Goal: Transaction & Acquisition: Purchase product/service

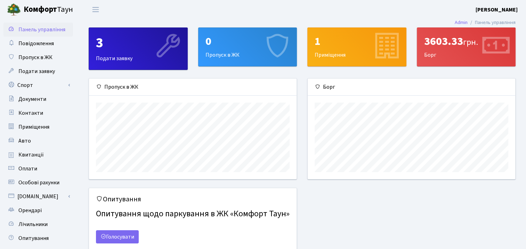
scroll to position [100, 207]
click at [507, 11] on b "[PERSON_NAME]" at bounding box center [497, 10] width 42 height 8
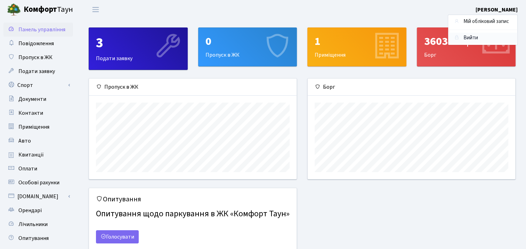
click at [470, 37] on link "Вийти" at bounding box center [482, 38] width 69 height 11
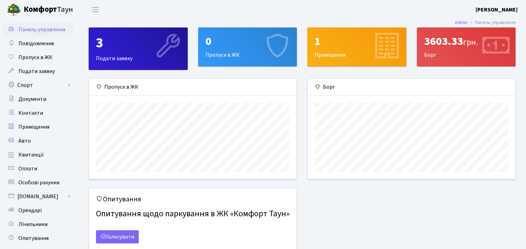
scroll to position [100, 207]
click at [503, 9] on b "[PERSON_NAME]" at bounding box center [497, 10] width 42 height 8
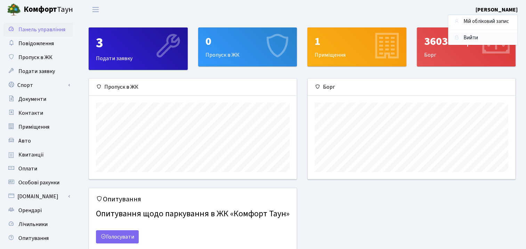
click at [472, 37] on link "Вийти" at bounding box center [482, 38] width 69 height 11
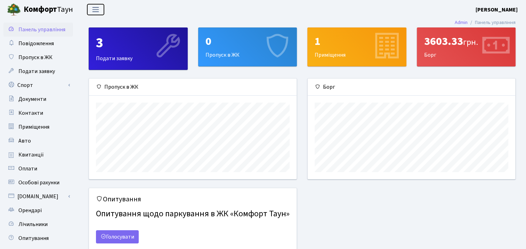
click at [96, 8] on span "Переключити навігацію" at bounding box center [95, 10] width 10 height 8
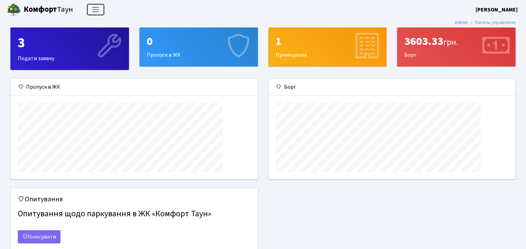
scroll to position [100, 247]
click at [105, 10] on header "Комфорт Таун Ляхович Х. І. Мій обліковий запис Вийти" at bounding box center [263, 9] width 526 height 19
click at [97, 10] on span "Переключити навігацію" at bounding box center [95, 10] width 10 height 8
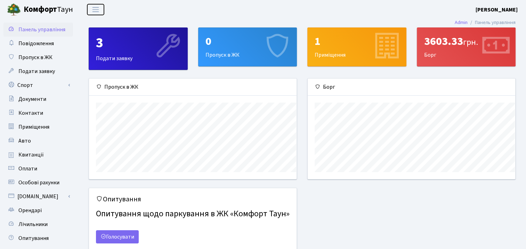
scroll to position [0, 0]
click at [42, 28] on span "Панель управління" at bounding box center [41, 30] width 47 height 8
click at [491, 7] on b "[PERSON_NAME]" at bounding box center [497, 10] width 42 height 8
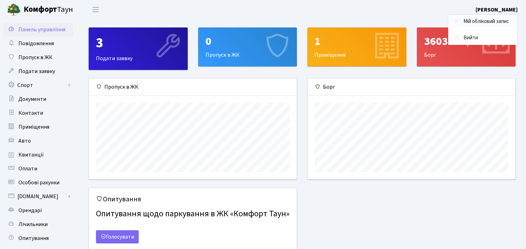
click at [476, 21] on link "Мій обліковий запис" at bounding box center [482, 21] width 69 height 11
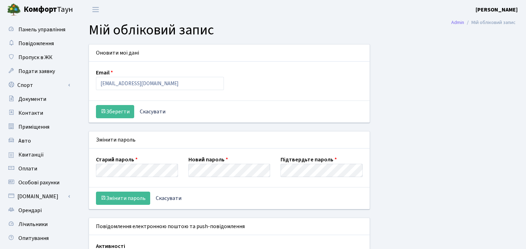
select select
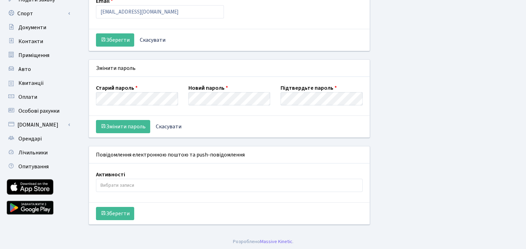
click at [480, 219] on div "Оновити мої дані Email l.Kristina85@gmail.com Зберегти Скасувати Змінити пароль…" at bounding box center [303, 103] width 438 height 261
click at [117, 215] on button "Зберегти" at bounding box center [115, 213] width 38 height 13
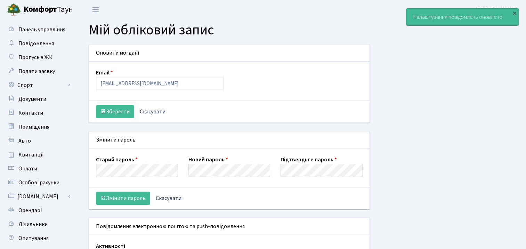
select select
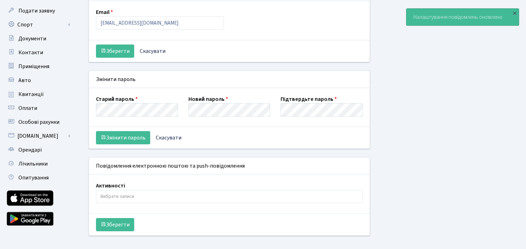
scroll to position [72, 0]
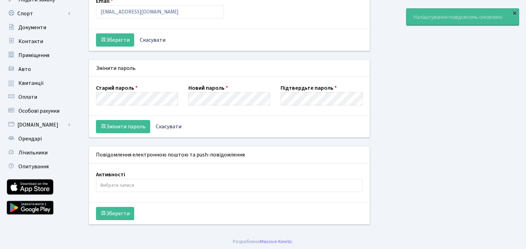
click at [512, 12] on div "×" at bounding box center [514, 12] width 7 height 7
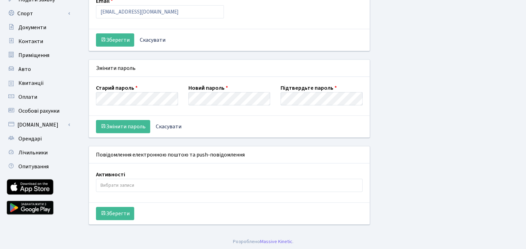
scroll to position [0, 0]
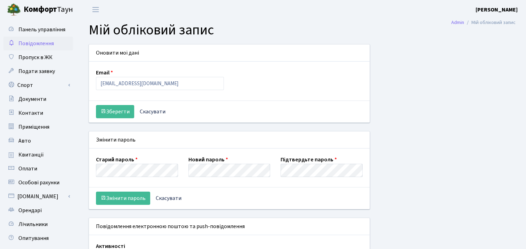
click at [33, 43] on span "Повідомлення" at bounding box center [35, 44] width 35 height 8
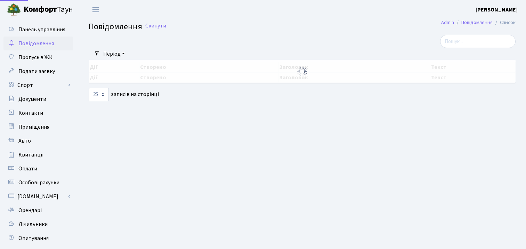
select select "25"
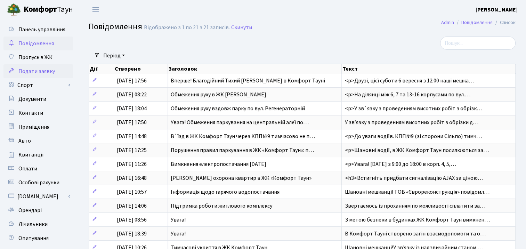
click at [38, 71] on span "Подати заявку" at bounding box center [36, 71] width 37 height 8
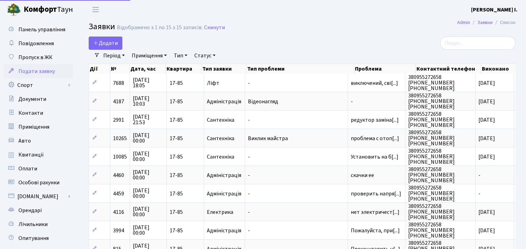
select select "25"
click at [35, 97] on span "Документи" at bounding box center [32, 99] width 28 height 8
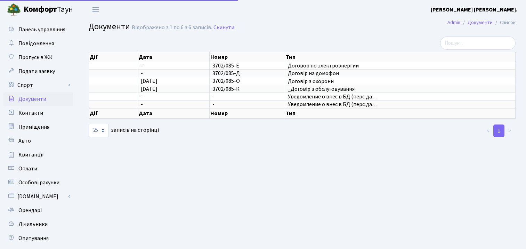
select select "25"
click at [32, 112] on span "Контакти" at bounding box center [30, 113] width 25 height 8
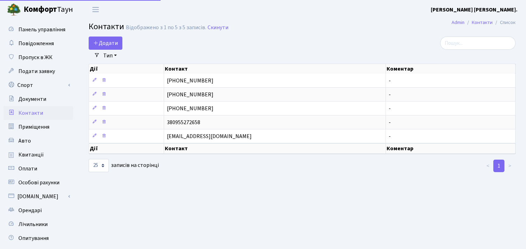
select select "25"
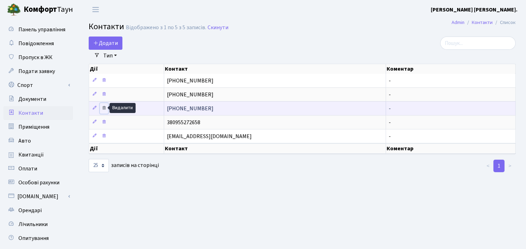
click at [105, 107] on icon at bounding box center [104, 107] width 5 height 5
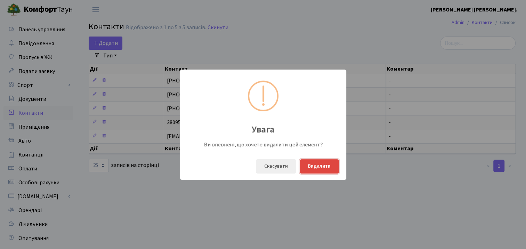
click at [322, 165] on button "Видалити" at bounding box center [319, 166] width 39 height 14
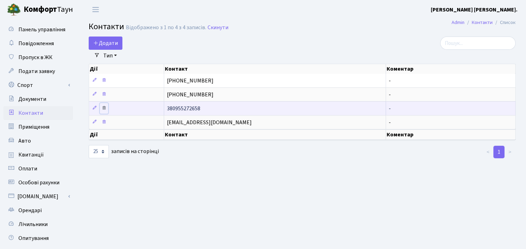
click at [102, 107] on icon at bounding box center [104, 107] width 5 height 5
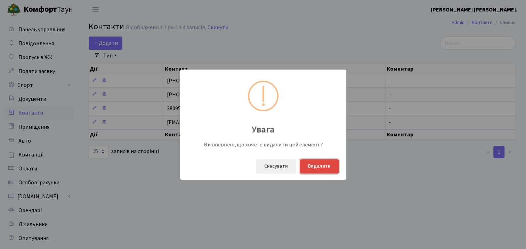
click at [307, 165] on button "Видалити" at bounding box center [319, 166] width 39 height 14
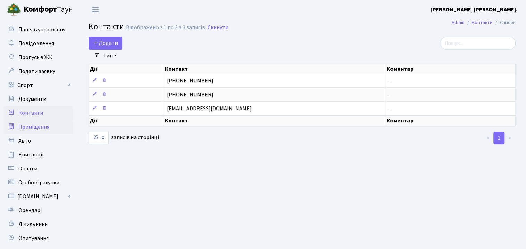
click at [37, 125] on span "Приміщення" at bounding box center [33, 127] width 31 height 8
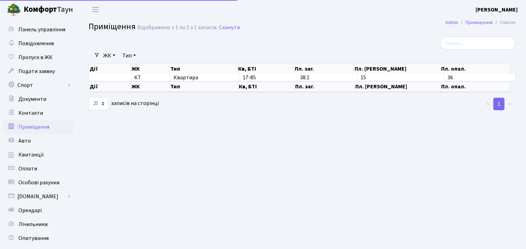
select select "25"
click at [26, 140] on span "Авто" at bounding box center [24, 141] width 13 height 8
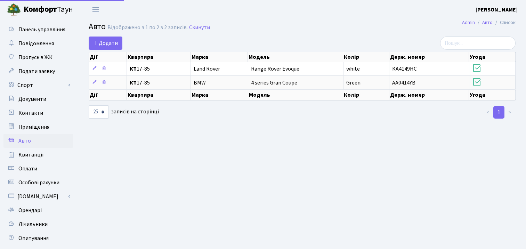
select select "25"
click at [25, 170] on span "Оплати" at bounding box center [27, 169] width 19 height 8
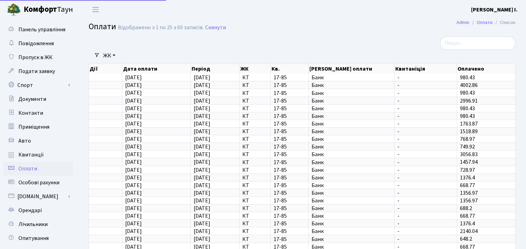
select select "25"
click at [29, 153] on span "Квитанції" at bounding box center [30, 155] width 25 height 8
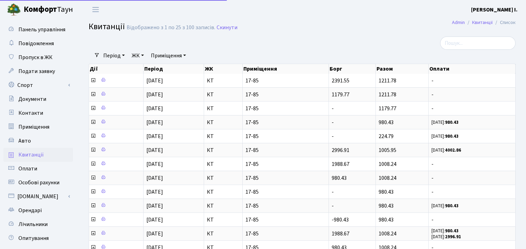
select select "25"
click at [31, 168] on span "Оплати" at bounding box center [27, 169] width 19 height 8
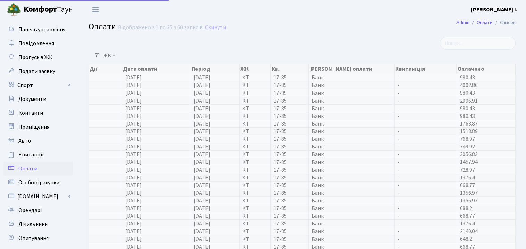
select select "25"
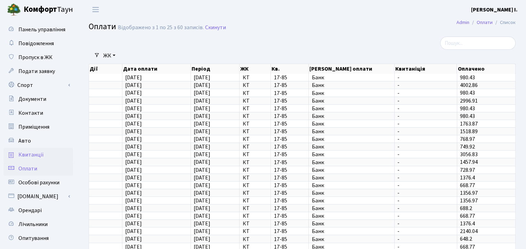
click at [26, 156] on span "Квитанції" at bounding box center [30, 155] width 25 height 8
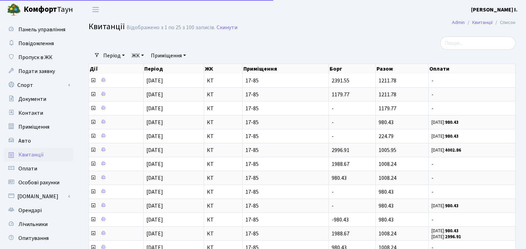
select select "25"
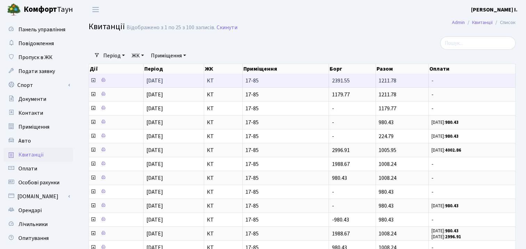
click at [94, 82] on icon at bounding box center [93, 81] width 6 height 6
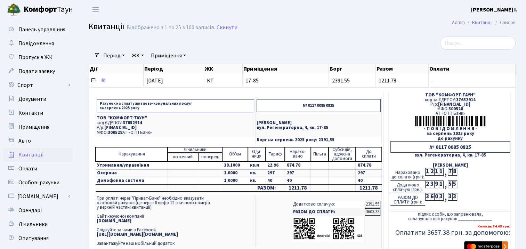
scroll to position [174, 0]
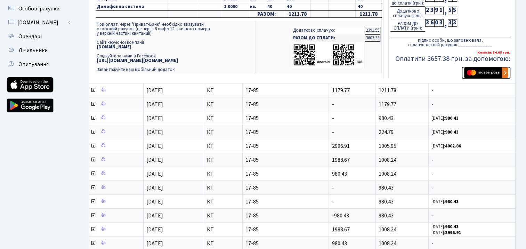
click at [489, 72] on img "submit" at bounding box center [486, 72] width 44 height 10
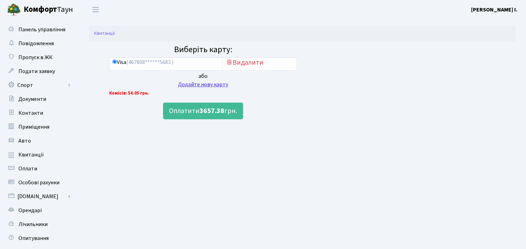
click at [200, 84] on div "Додайте нову карту" at bounding box center [203, 84] width 188 height 8
click at [246, 61] on h5 "Видалити" at bounding box center [260, 62] width 68 height 8
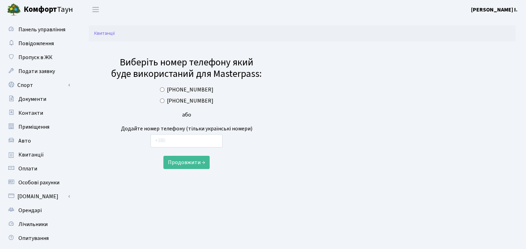
click at [165, 89] on input "[PHONE_NUMBER]" at bounding box center [162, 89] width 5 height 5
click at [183, 144] on input "text" at bounding box center [187, 140] width 72 height 13
click at [165, 89] on input "[PHONE_NUMBER]" at bounding box center [162, 89] width 5 height 5
radio input "true"
click at [177, 161] on button "Продовжити →" at bounding box center [187, 162] width 46 height 13
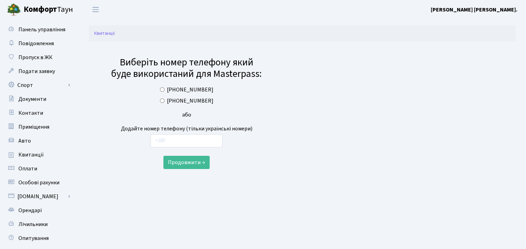
click at [165, 89] on input "[PHONE_NUMBER]" at bounding box center [162, 89] width 5 height 5
radio input "true"
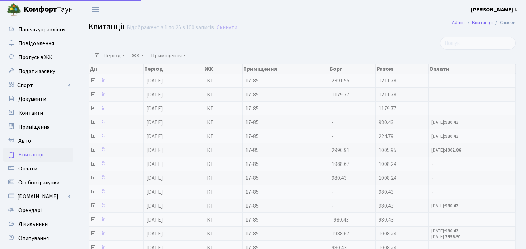
select select "25"
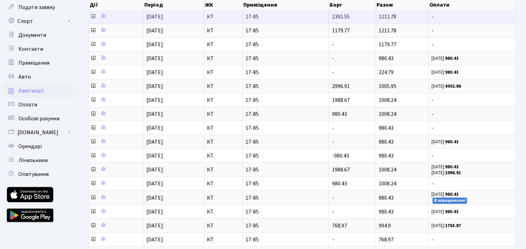
click at [95, 15] on icon at bounding box center [93, 17] width 6 height 6
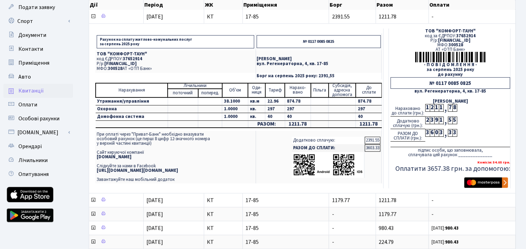
click at [425, 170] on h5 "Оплатити 3657.38 грн. за допомогою:" at bounding box center [451, 169] width 120 height 8
click at [505, 182] on img "submit" at bounding box center [486, 182] width 44 height 10
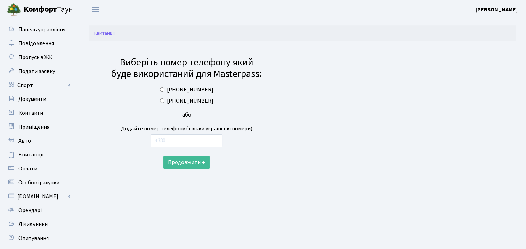
click at [166, 92] on div "[PHONE_NUMBER]" at bounding box center [186, 90] width 155 height 8
click at [165, 91] on input "[PHONE_NUMBER]" at bounding box center [162, 89] width 5 height 5
click at [186, 146] on input "text" at bounding box center [187, 140] width 72 height 13
radio input "false"
drag, startPoint x: 359, startPoint y: 146, endPoint x: 337, endPoint y: 152, distance: 22.9
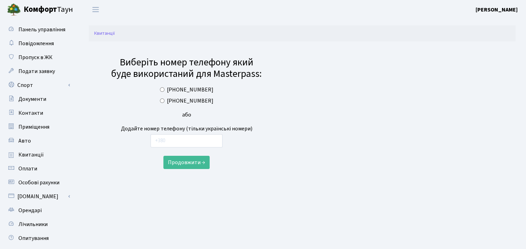
click at [359, 146] on div "Виберіть номер телефону який буде використаний для Masterpass: [PHONE_NUMBER] […" at bounding box center [302, 107] width 397 height 124
click at [197, 160] on button "Продовжити →" at bounding box center [187, 162] width 46 height 13
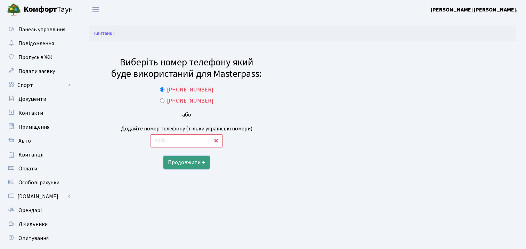
click at [193, 165] on button "Продовжити →" at bounding box center [187, 162] width 46 height 13
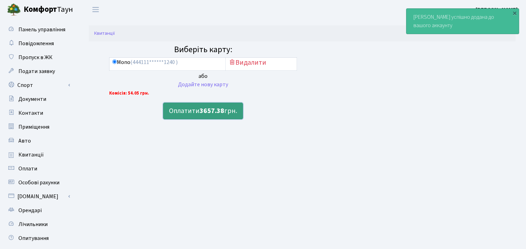
click at [200, 106] on b "3657.38" at bounding box center [212, 111] width 25 height 10
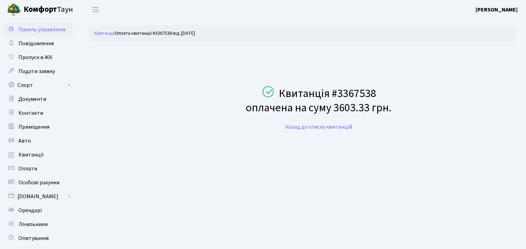
click at [45, 29] on span "Панель управління" at bounding box center [41, 30] width 47 height 8
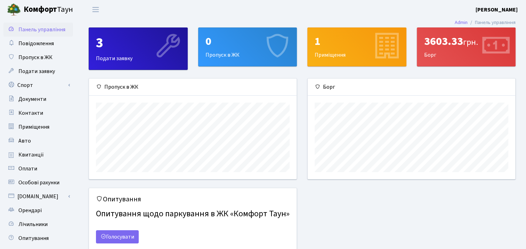
scroll to position [100, 207]
click at [29, 167] on span "Оплати" at bounding box center [27, 169] width 19 height 8
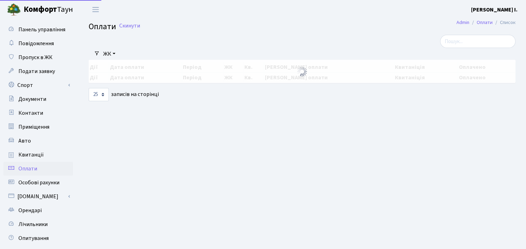
select select "25"
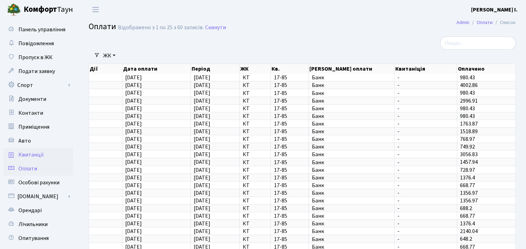
click at [32, 150] on link "Квитанції" at bounding box center [38, 155] width 70 height 14
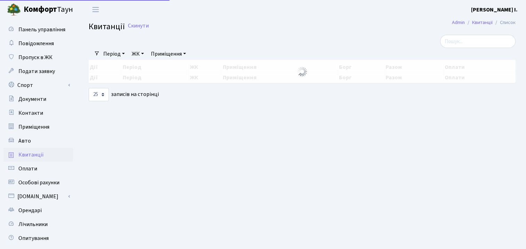
select select "25"
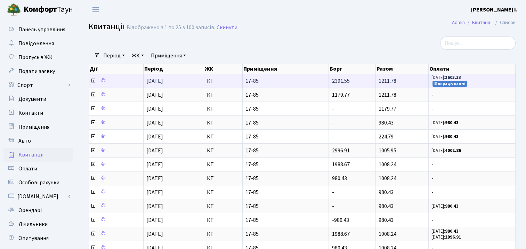
click at [94, 80] on icon at bounding box center [93, 81] width 6 height 6
